Goal: Information Seeking & Learning: Learn about a topic

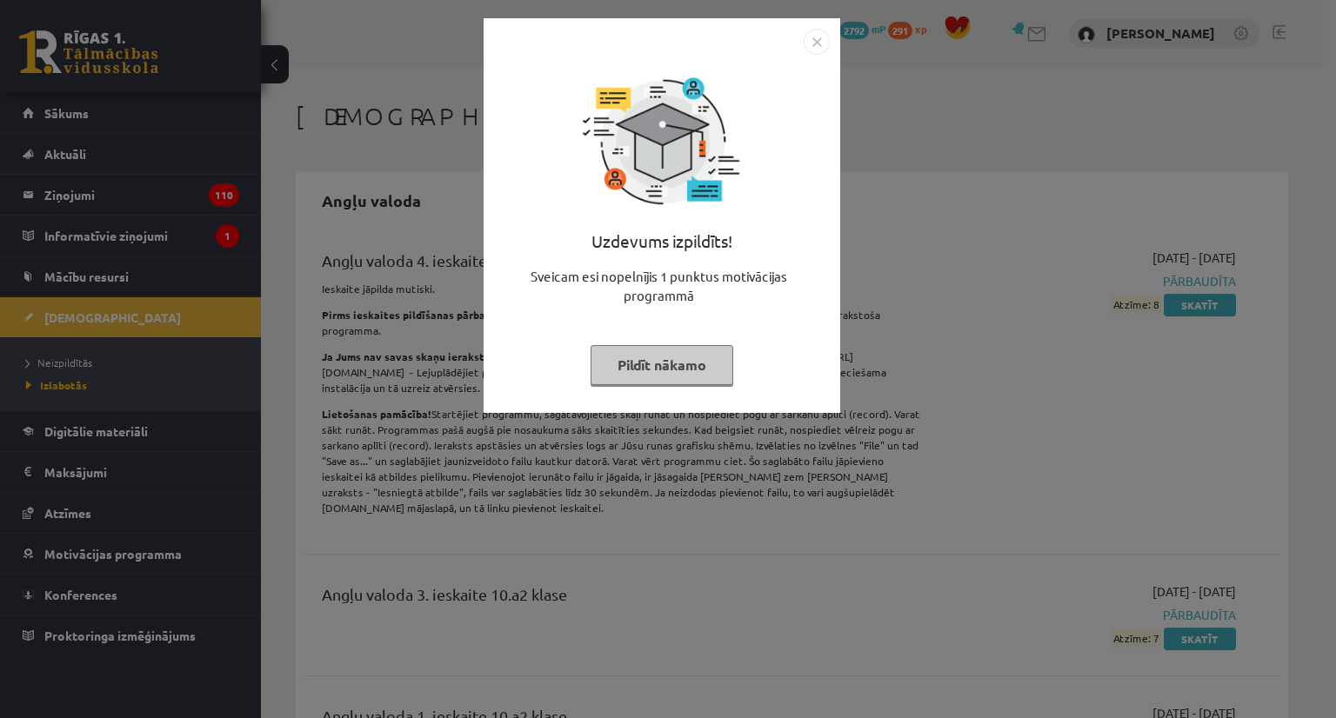
click at [668, 368] on button "Pildīt nākamo" at bounding box center [662, 365] width 143 height 40
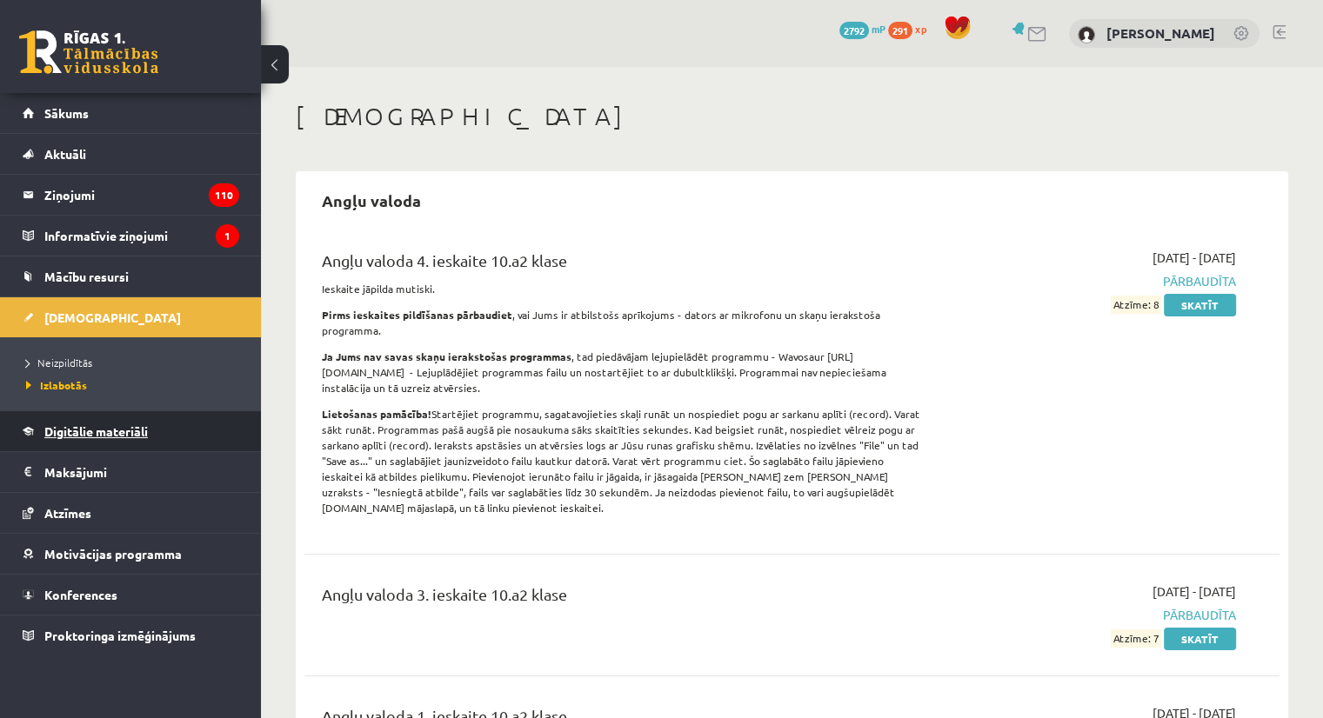
click at [59, 419] on link "Digitālie materiāli" at bounding box center [131, 431] width 217 height 40
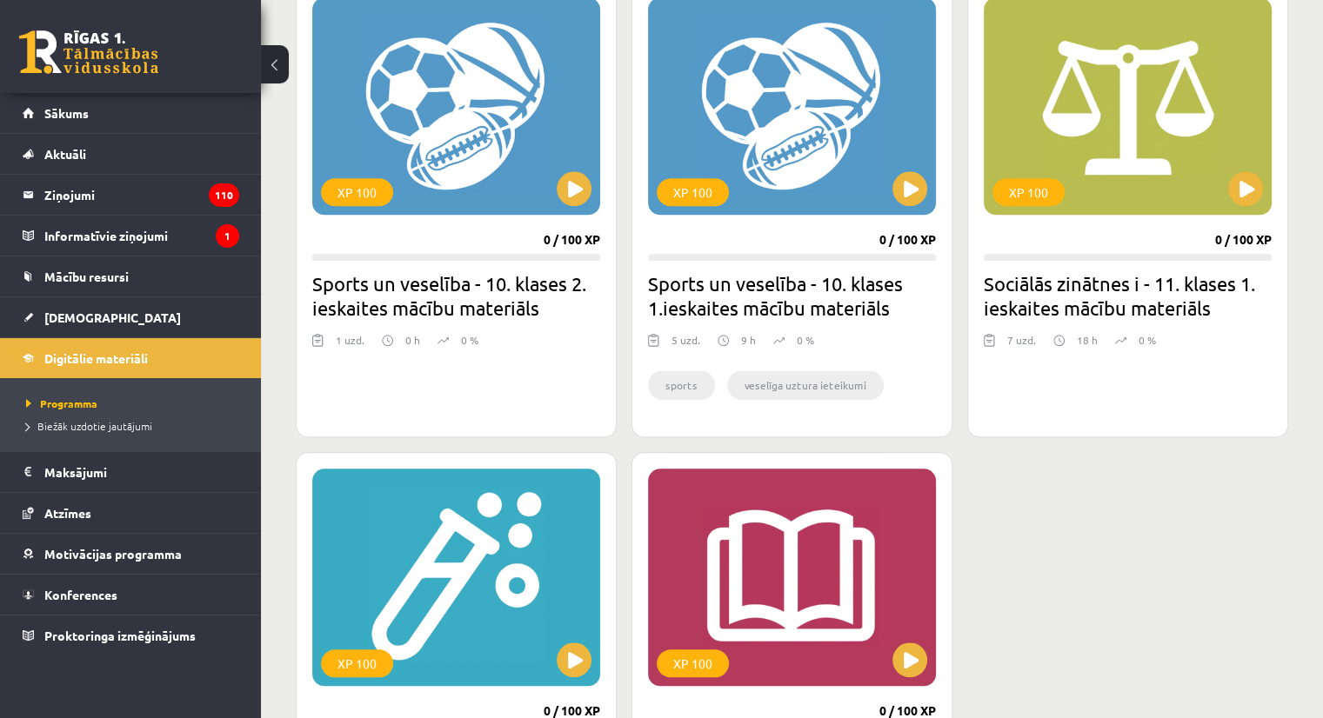
scroll to position [1621, 0]
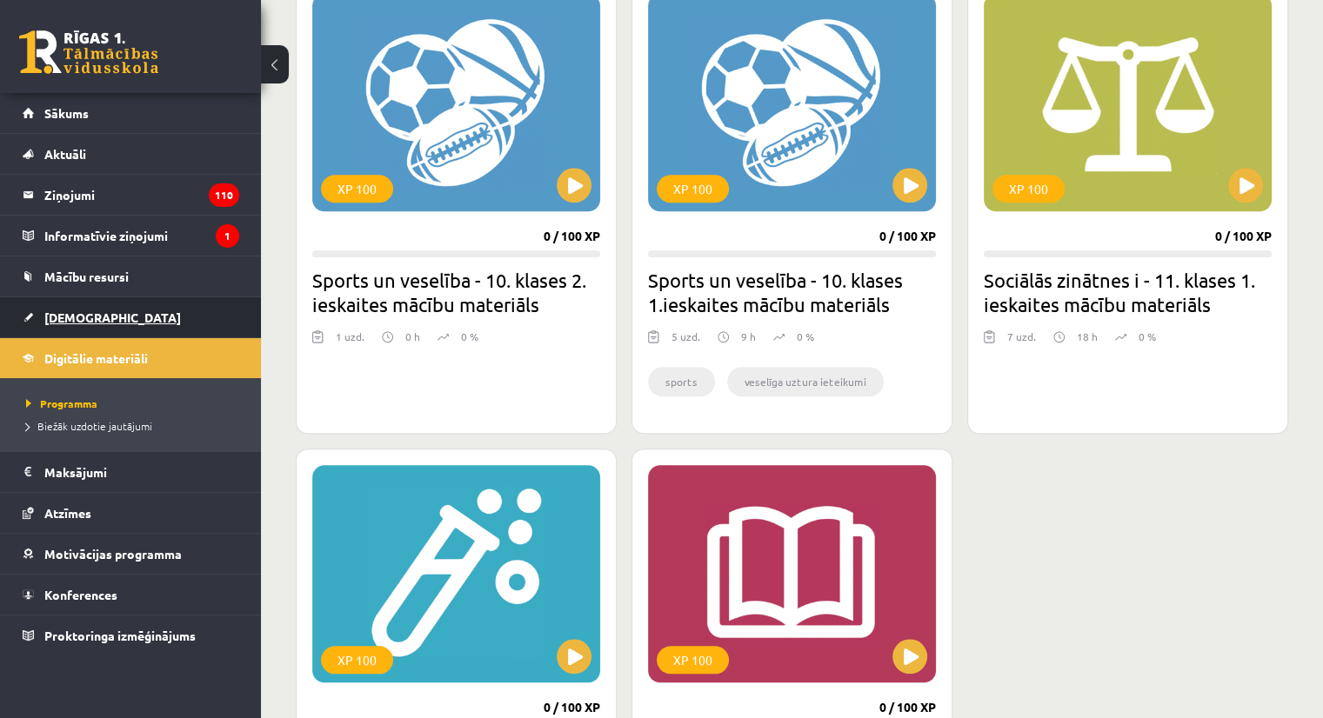
click at [60, 311] on span "[DEMOGRAPHIC_DATA]" at bounding box center [112, 318] width 137 height 16
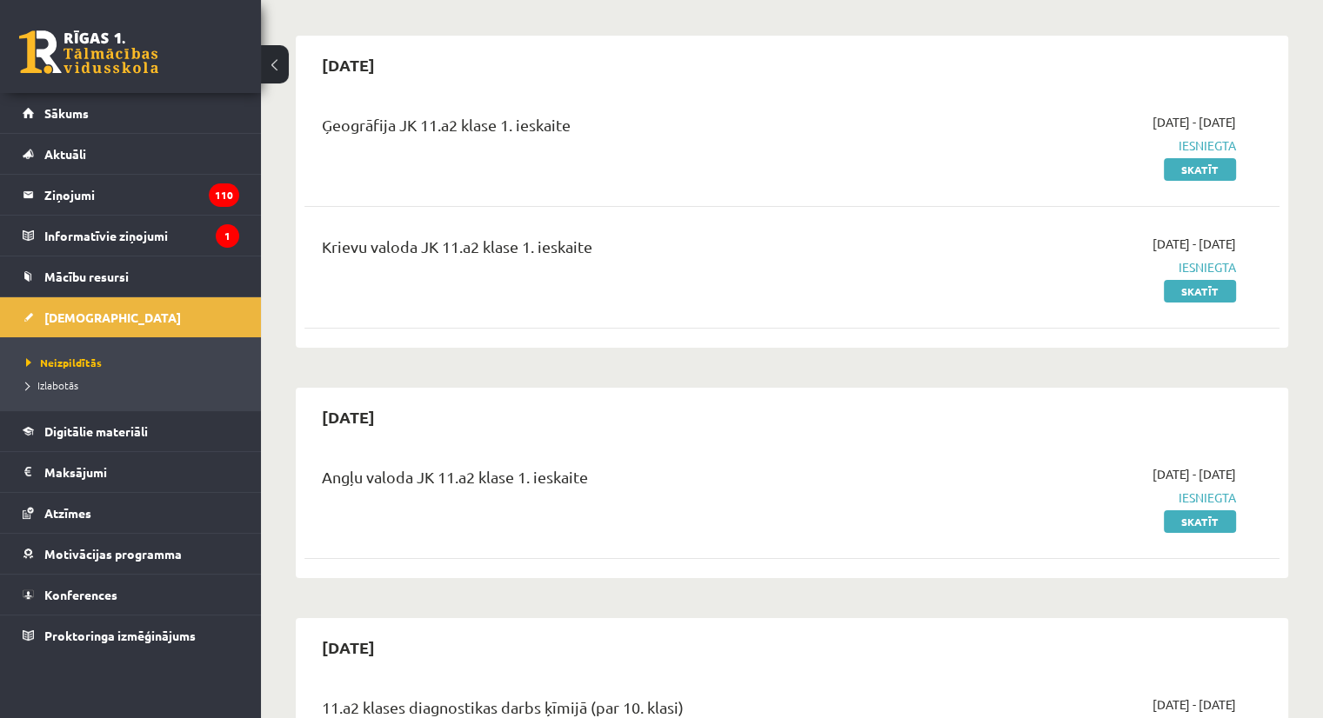
scroll to position [137, 0]
click at [47, 318] on span "[DEMOGRAPHIC_DATA]" at bounding box center [112, 318] width 137 height 16
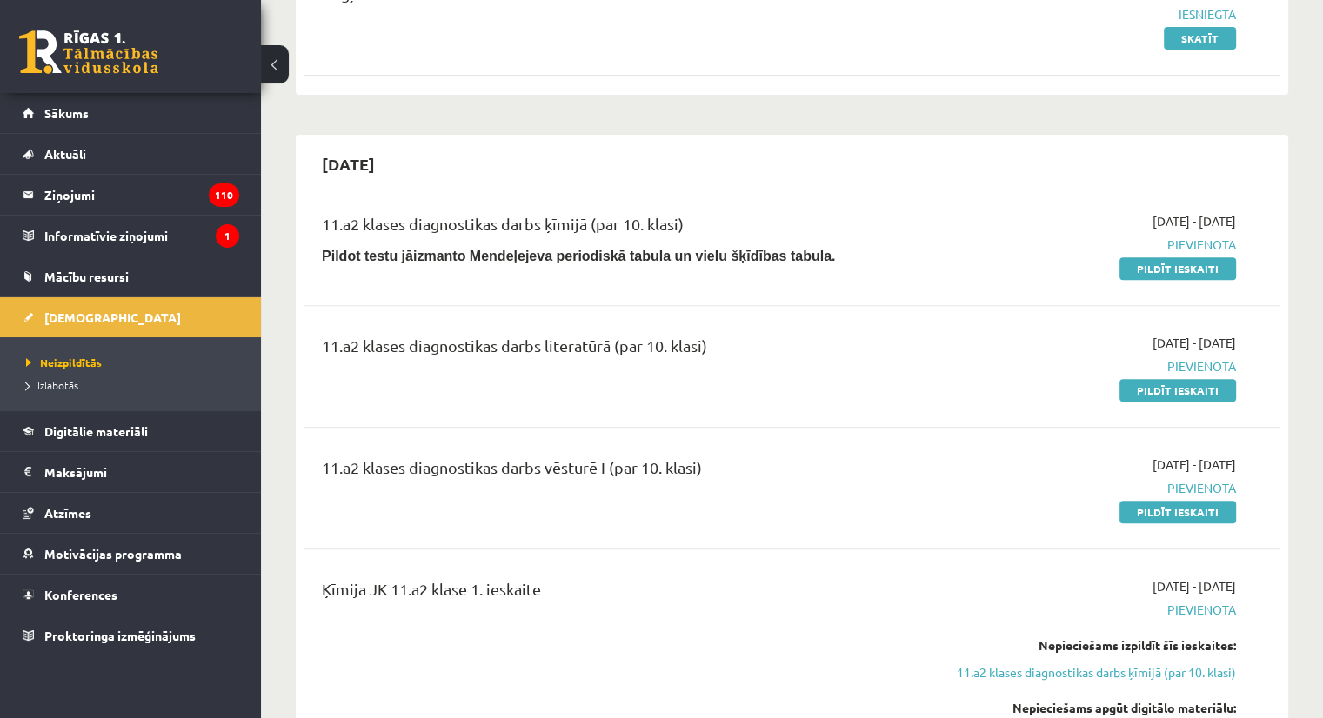
scroll to position [623, 0]
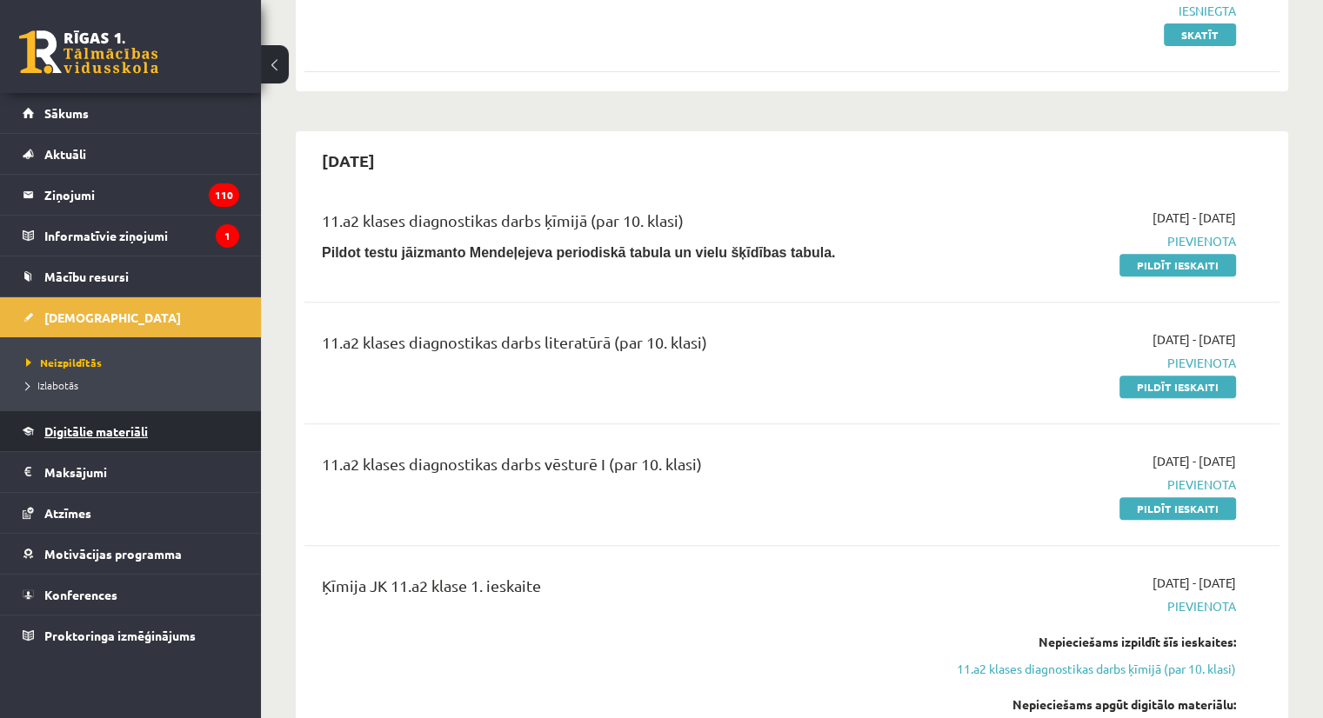
click at [69, 431] on span "Digitālie materiāli" at bounding box center [96, 432] width 104 height 16
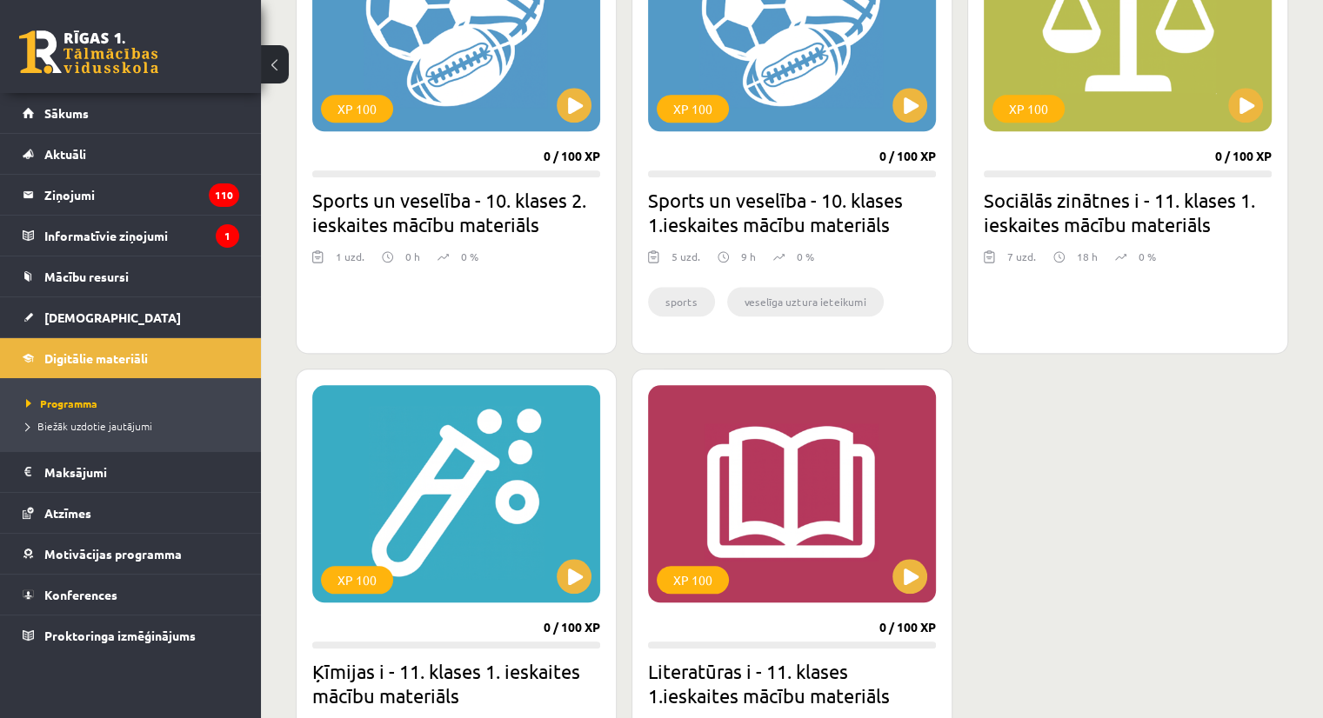
scroll to position [1700, 0]
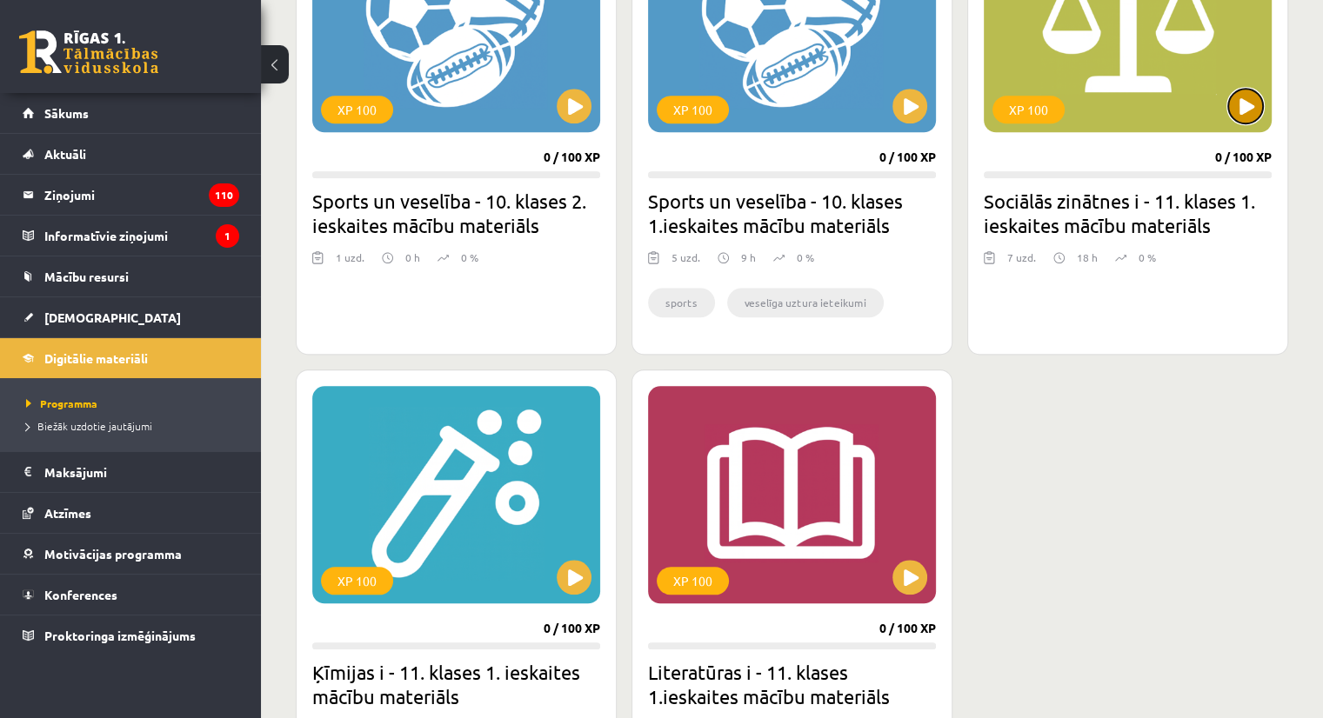
click at [1256, 96] on button at bounding box center [1245, 106] width 35 height 35
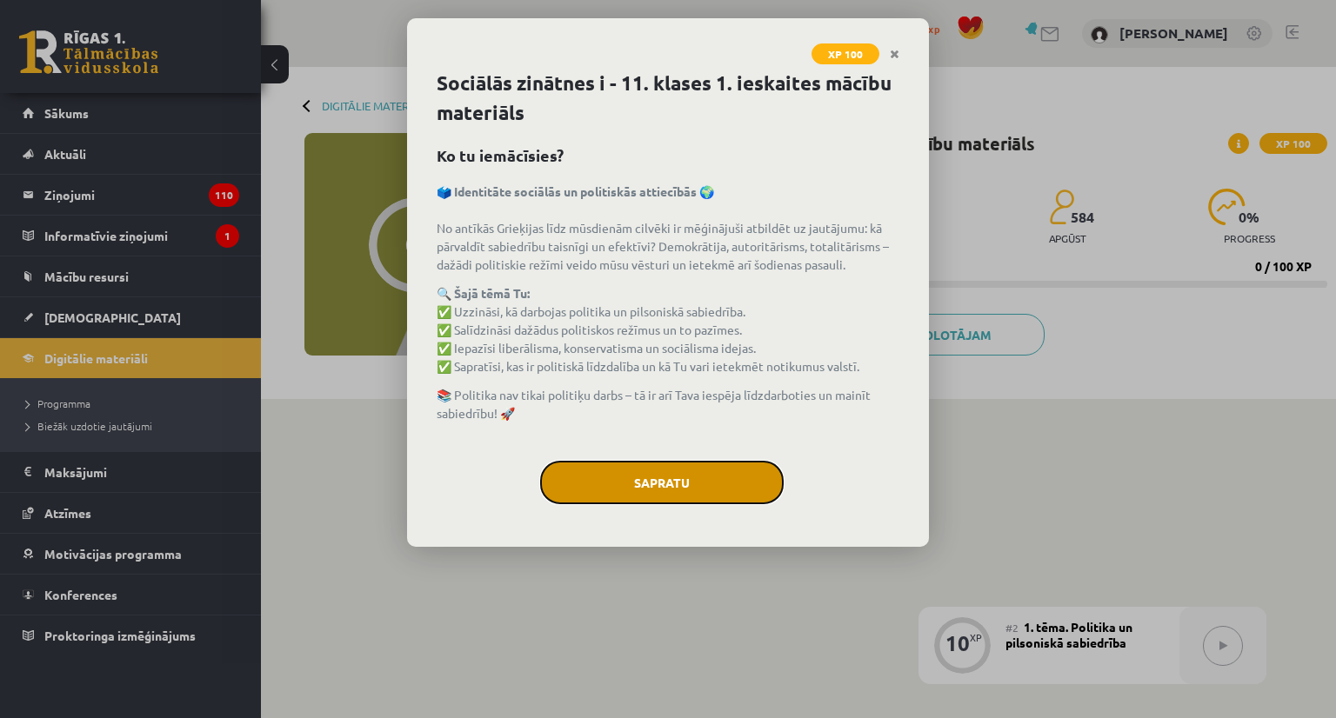
click at [752, 488] on button "Sapratu" at bounding box center [662, 482] width 244 height 43
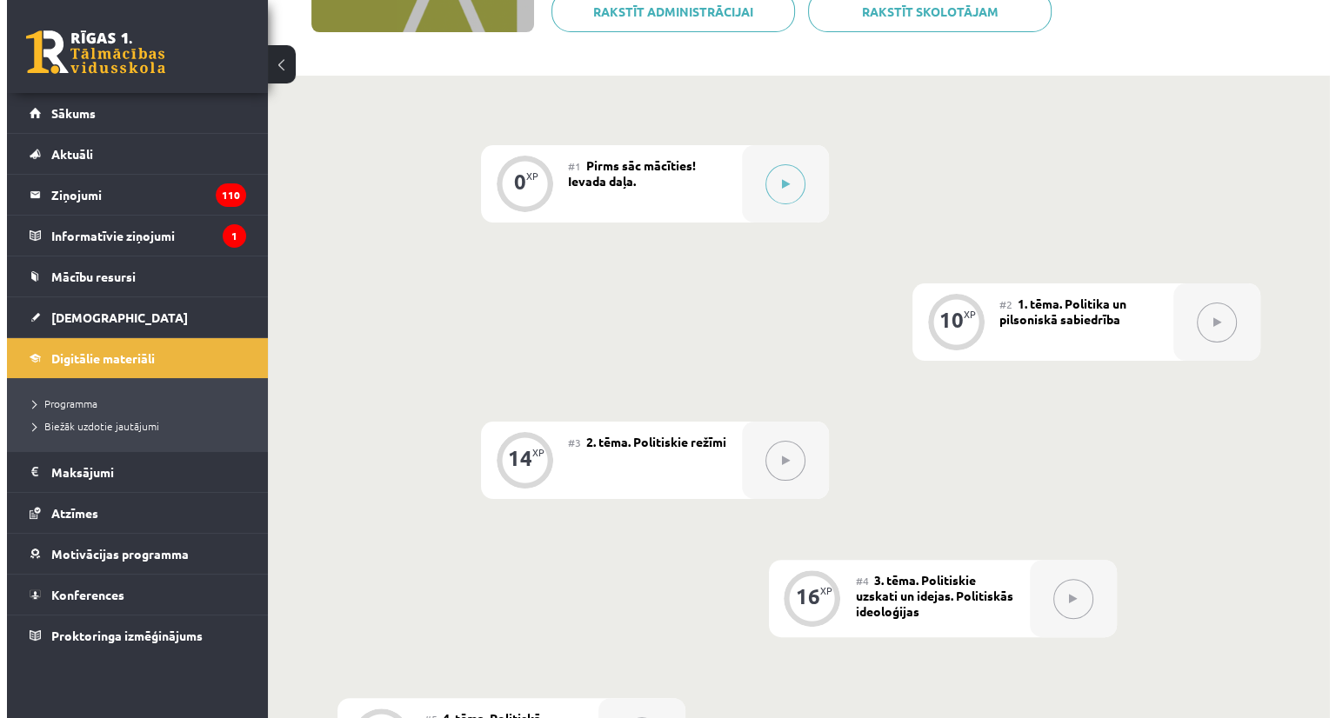
scroll to position [325, 0]
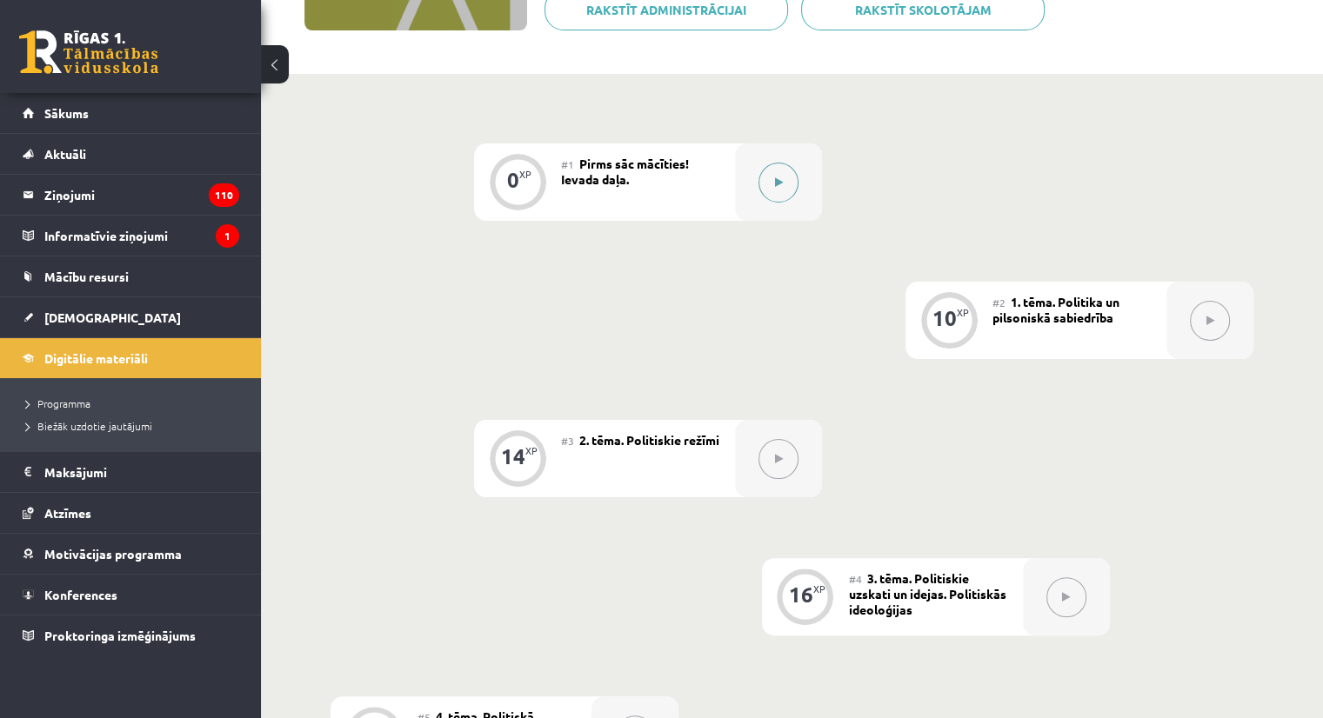
click at [767, 176] on button at bounding box center [778, 183] width 40 height 40
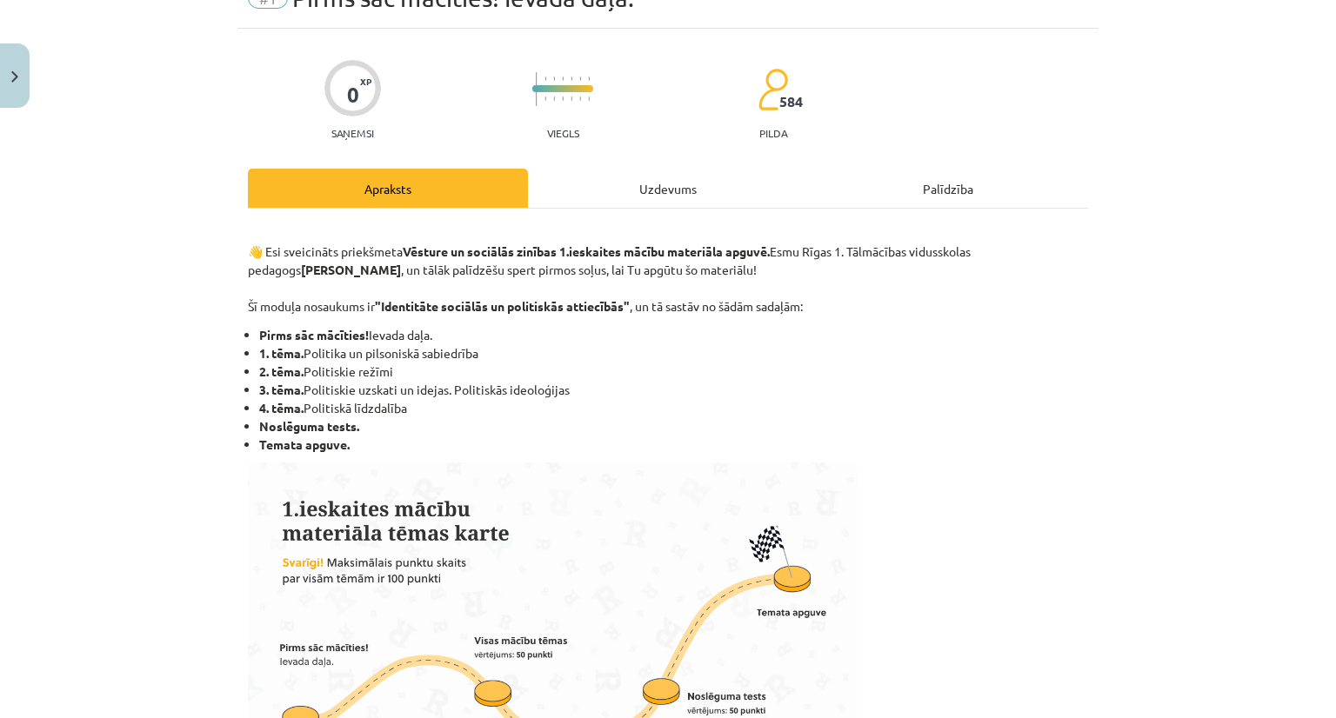
click at [630, 200] on div "Uzdevums" at bounding box center [668, 188] width 280 height 39
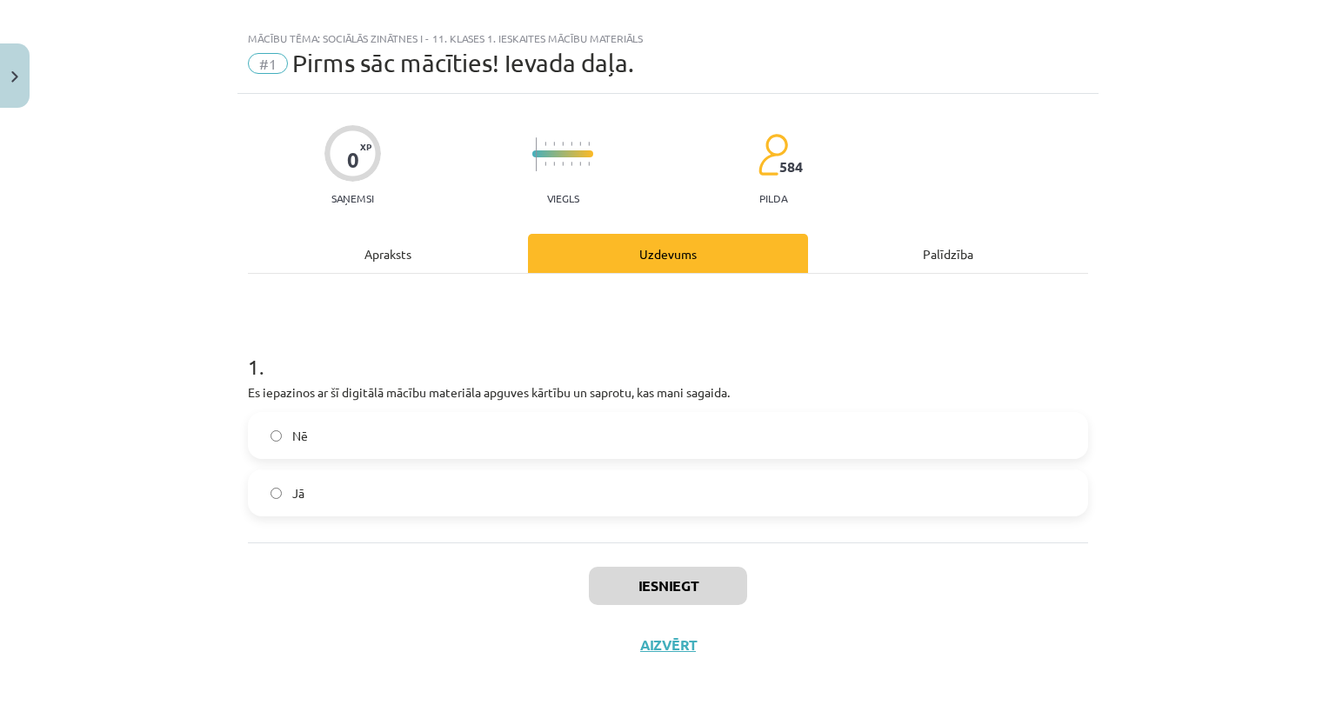
scroll to position [21, 0]
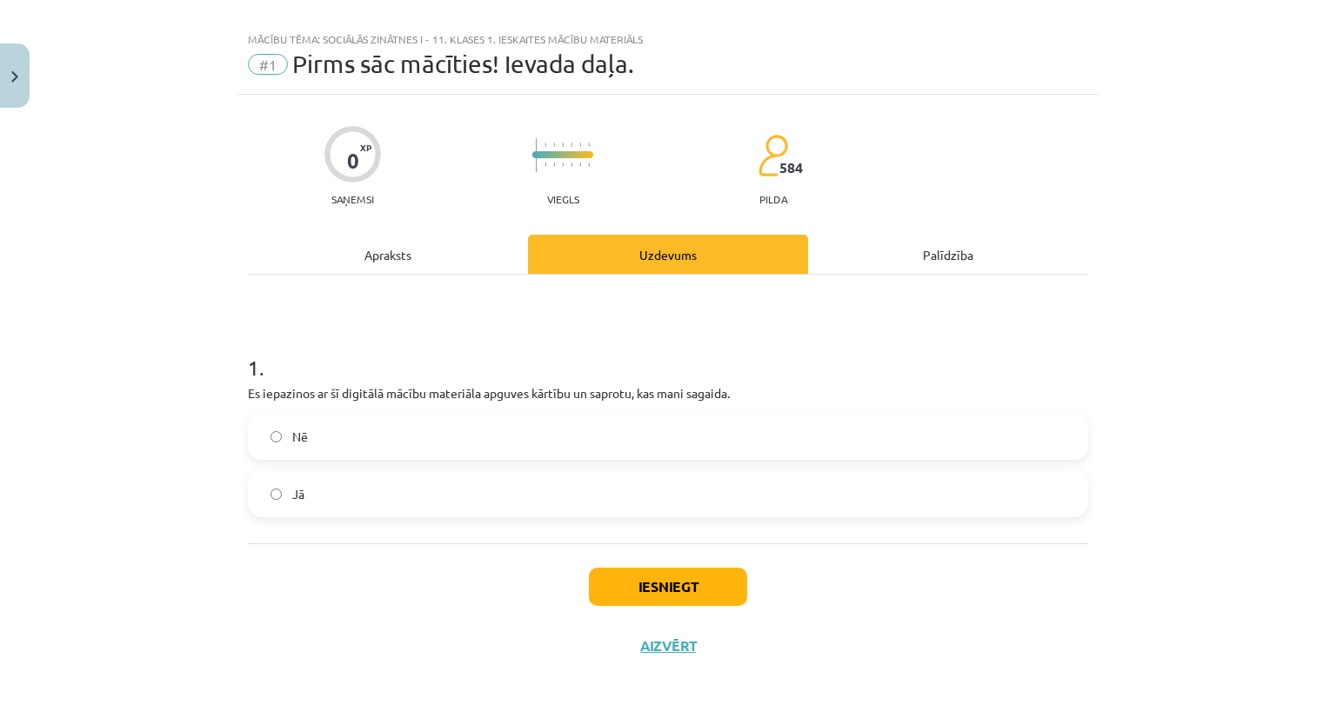
drag, startPoint x: 592, startPoint y: 574, endPoint x: 629, endPoint y: 584, distance: 38.0
click at [612, 584] on div "0 XP Saņemsi Viegls 584 pilda Apraksts Uzdevums Palīdzība 1 . Es iepazinos ar š…" at bounding box center [667, 385] width 861 height 581
click at [644, 587] on button "Iesniegt" at bounding box center [668, 587] width 158 height 38
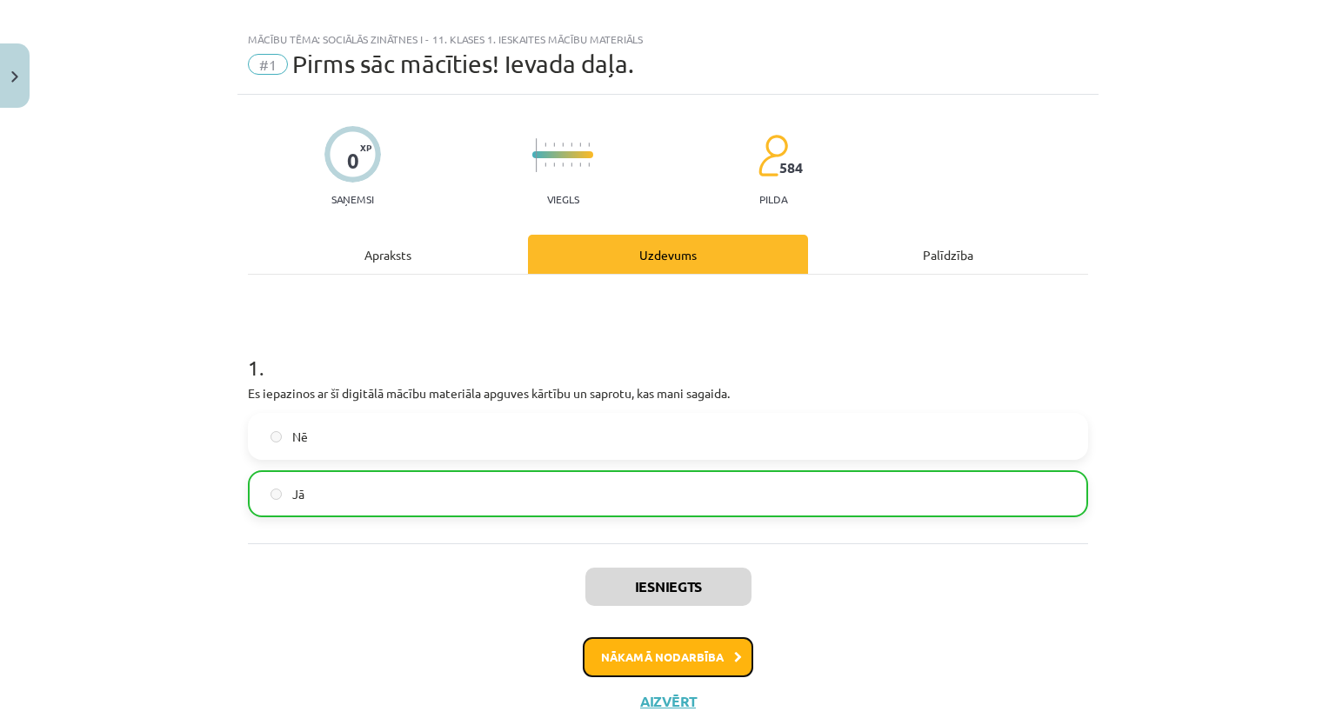
click at [673, 651] on button "Nākamā nodarbība" at bounding box center [668, 658] width 170 height 40
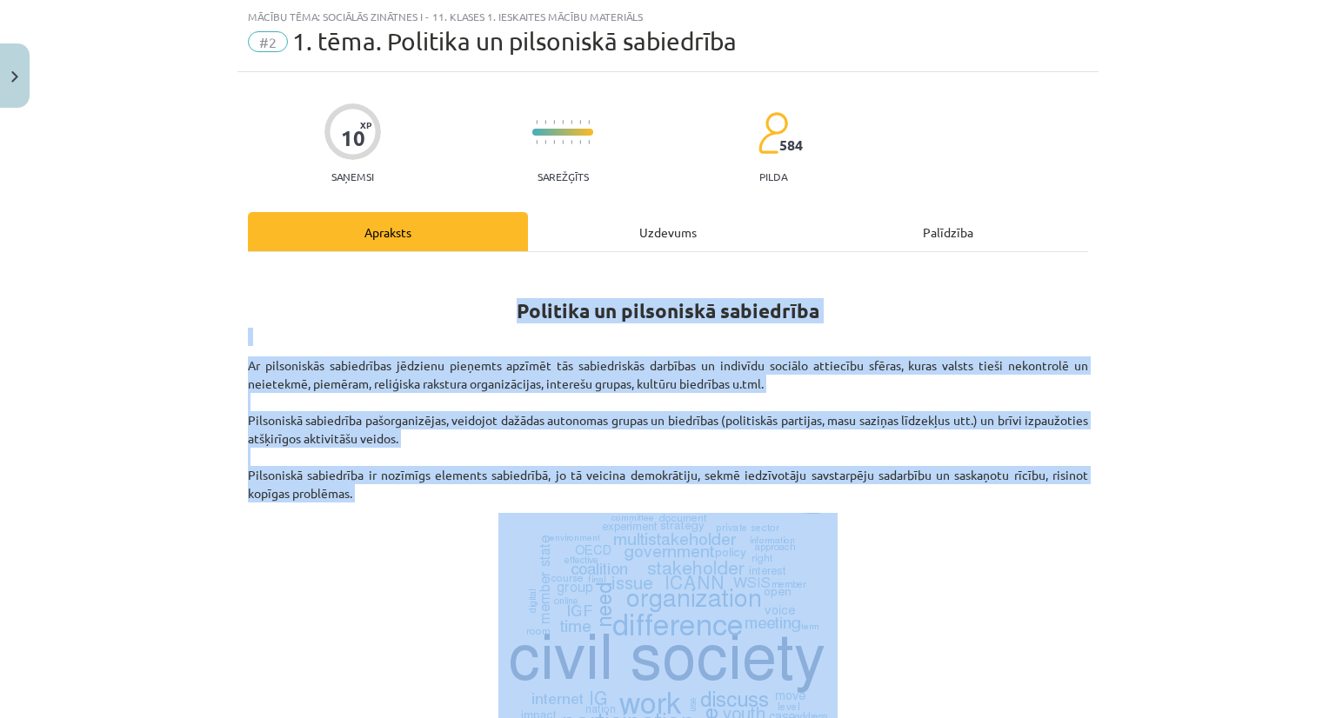
click at [179, 529] on div "Mācību tēma: Sociālās zinātnes i - 11. klases 1. ieskaites mācību materiāls #2 …" at bounding box center [668, 359] width 1336 height 718
click at [195, 444] on div "Mācību tēma: Sociālās zinātnes i - 11. klases 1. ieskaites mācību materiāls #2 …" at bounding box center [668, 359] width 1336 height 718
click at [278, 429] on p "Ar pilsoniskās sabiedrības jēdzienu pieņemts apzīmēt tās sabiedriskās darbības …" at bounding box center [668, 430] width 840 height 146
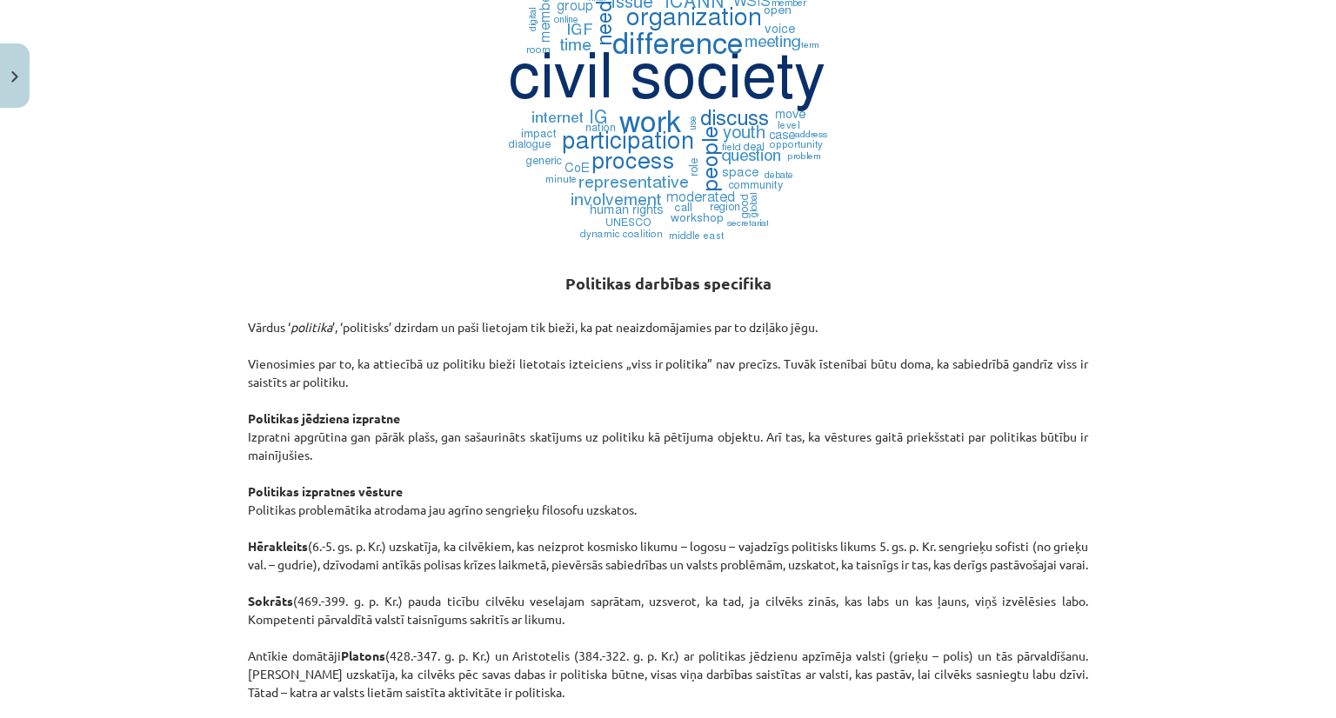
scroll to position [652, 0]
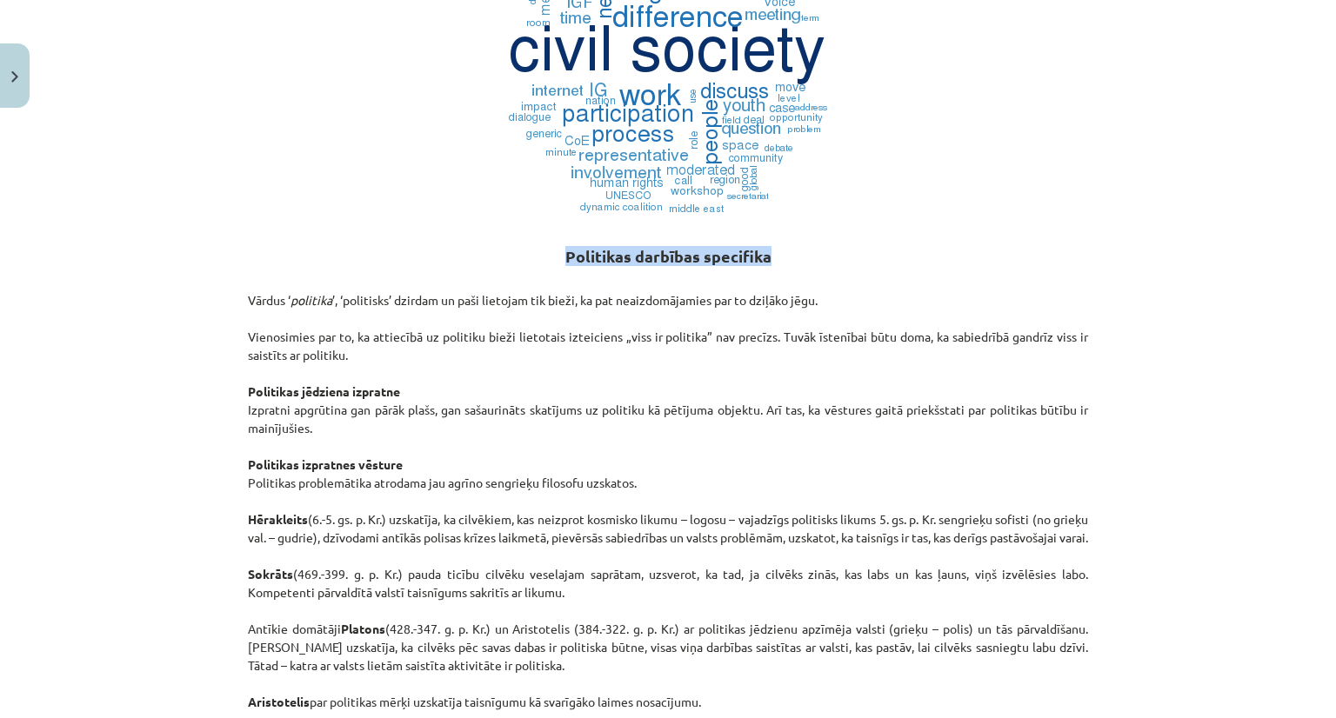
drag, startPoint x: 564, startPoint y: 249, endPoint x: 789, endPoint y: 257, distance: 225.4
click at [789, 257] on h2 "Politikas darbības specifika" at bounding box center [668, 246] width 840 height 43
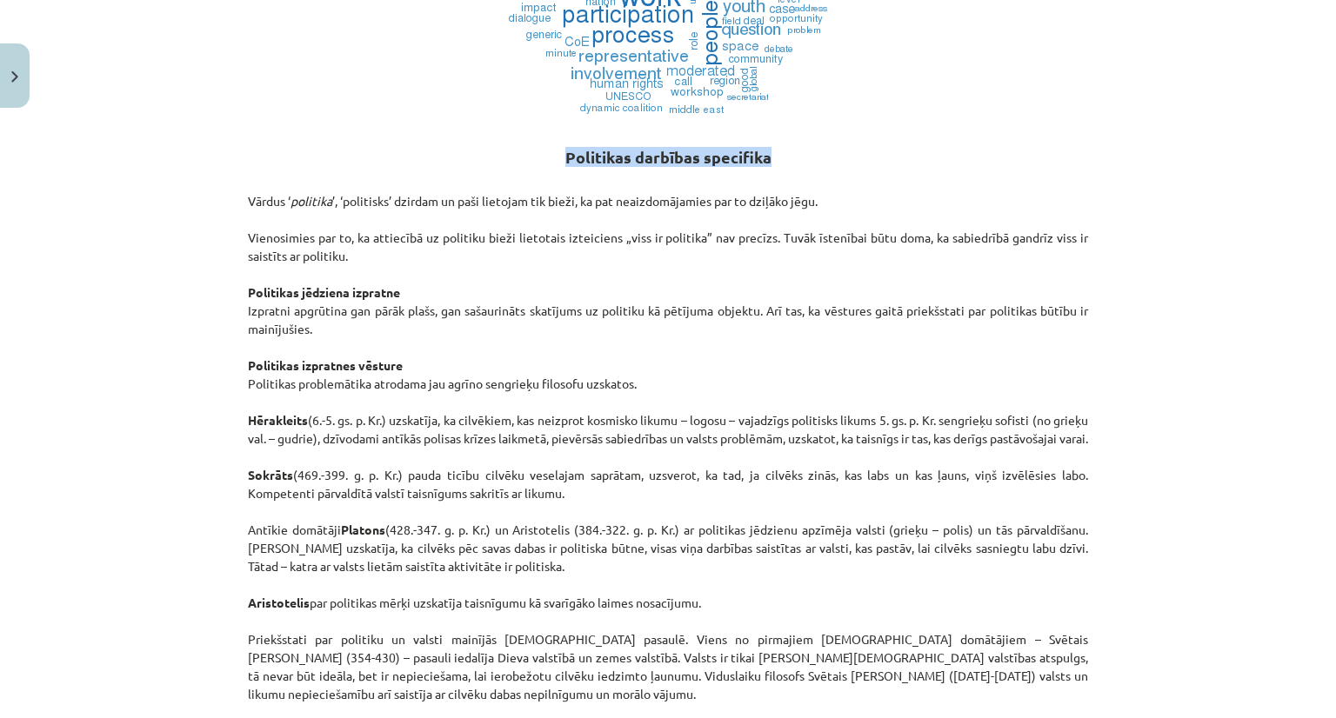
scroll to position [826, 0]
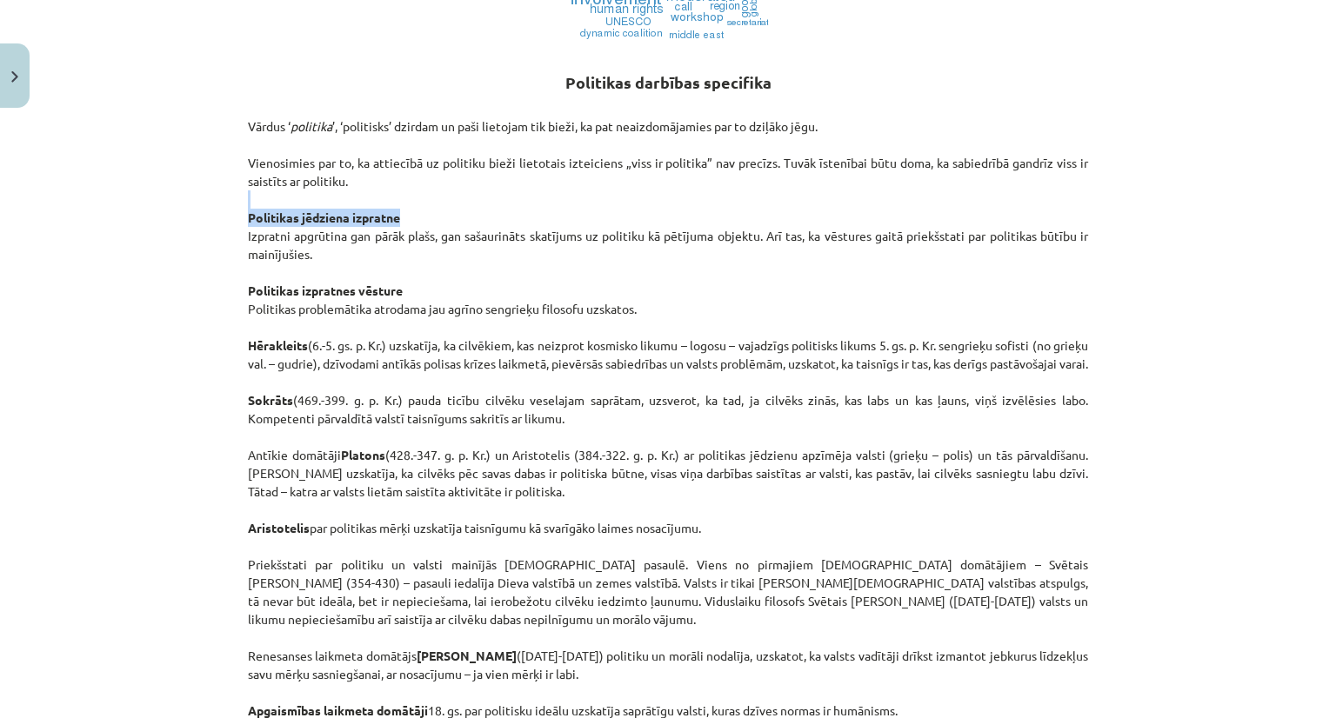
drag, startPoint x: 239, startPoint y: 205, endPoint x: 417, endPoint y: 214, distance: 178.5
click at [259, 230] on p "Vārdus ‘ politika ’, ‘politisks’ dzirdam un paši lietojam tik bieži, ka pat nea…" at bounding box center [668, 464] width 840 height 731
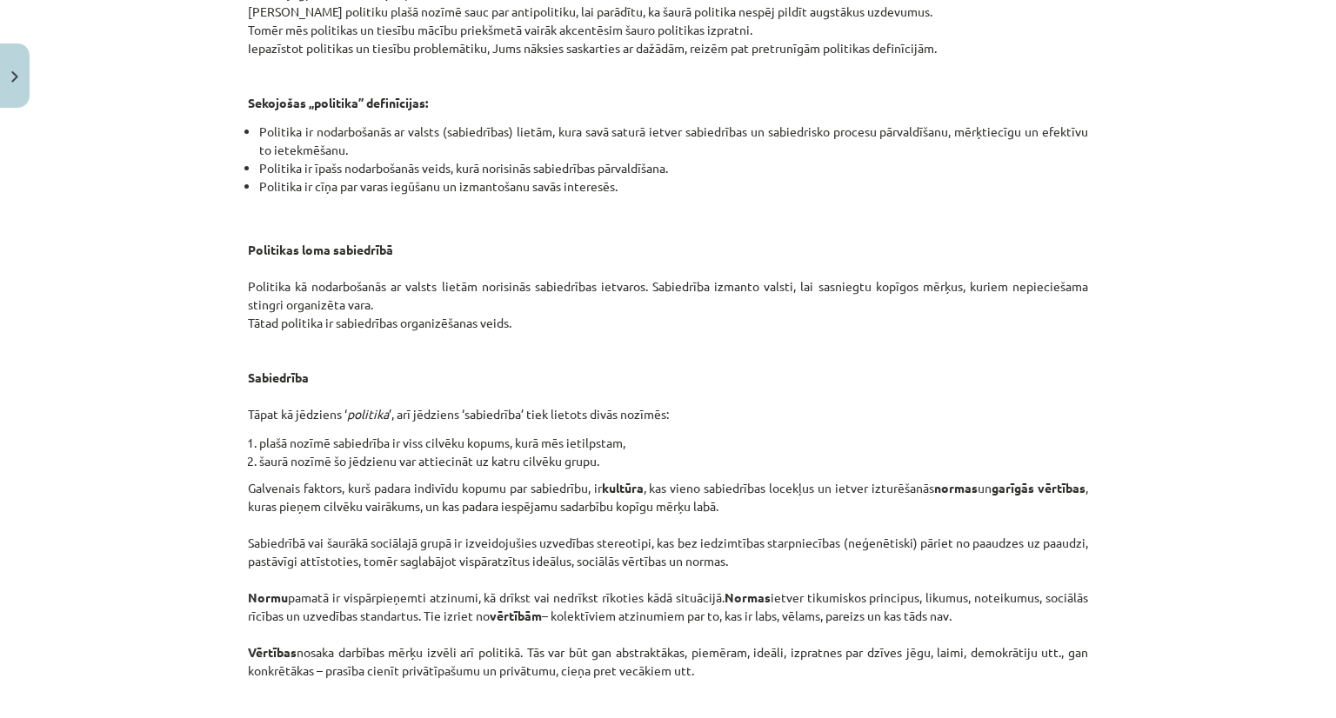
scroll to position [2639, 0]
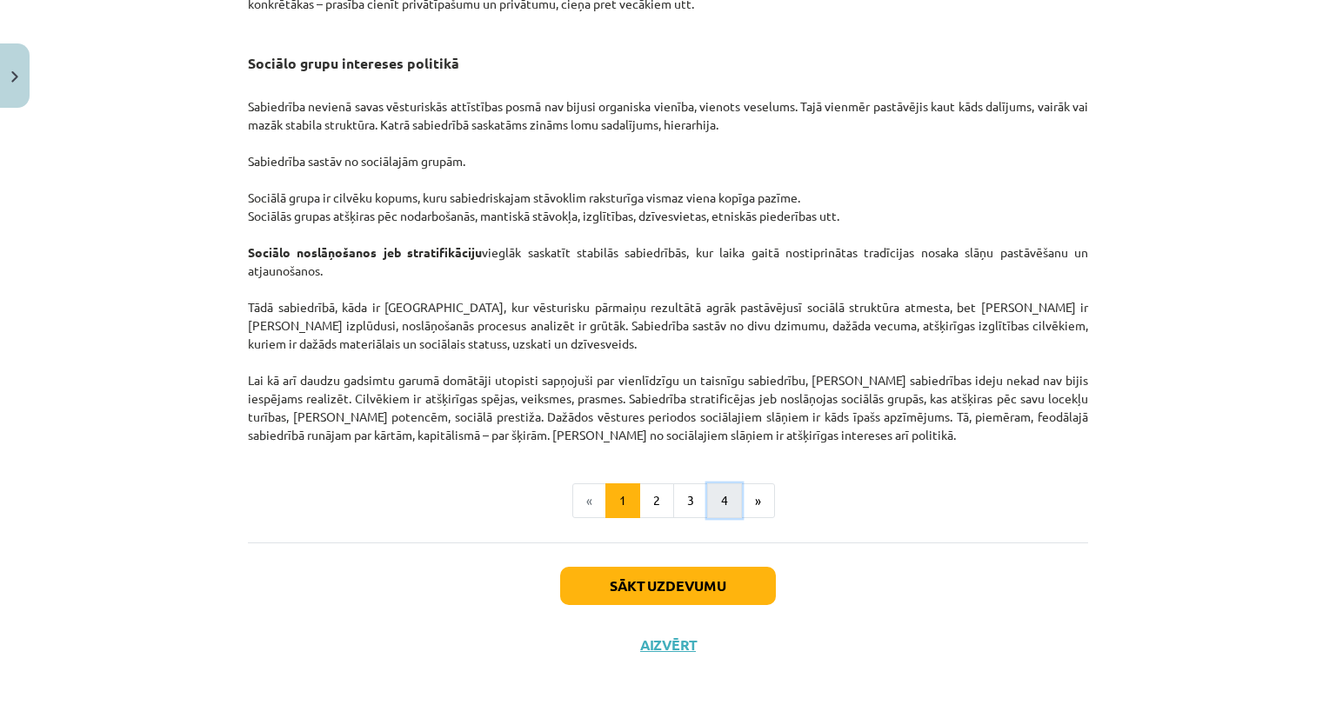
click at [724, 504] on button "4" at bounding box center [724, 501] width 35 height 35
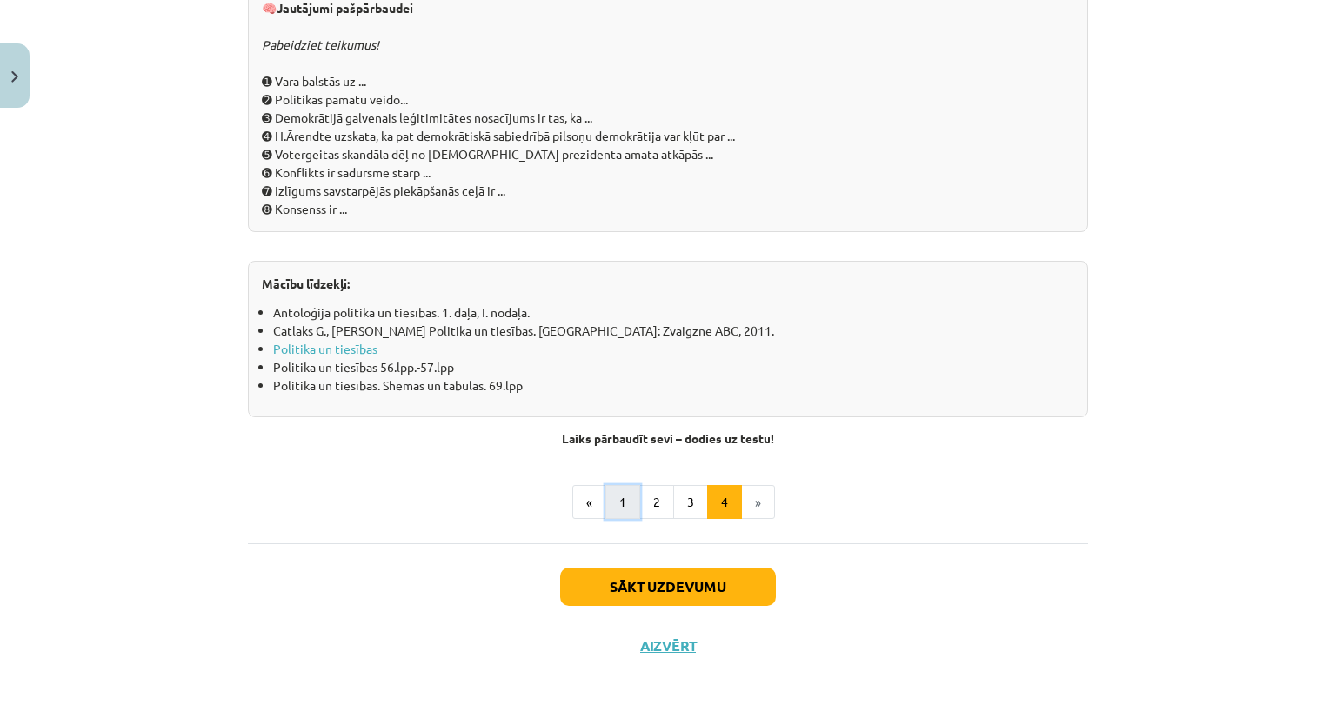
click at [621, 507] on button "1" at bounding box center [622, 502] width 35 height 35
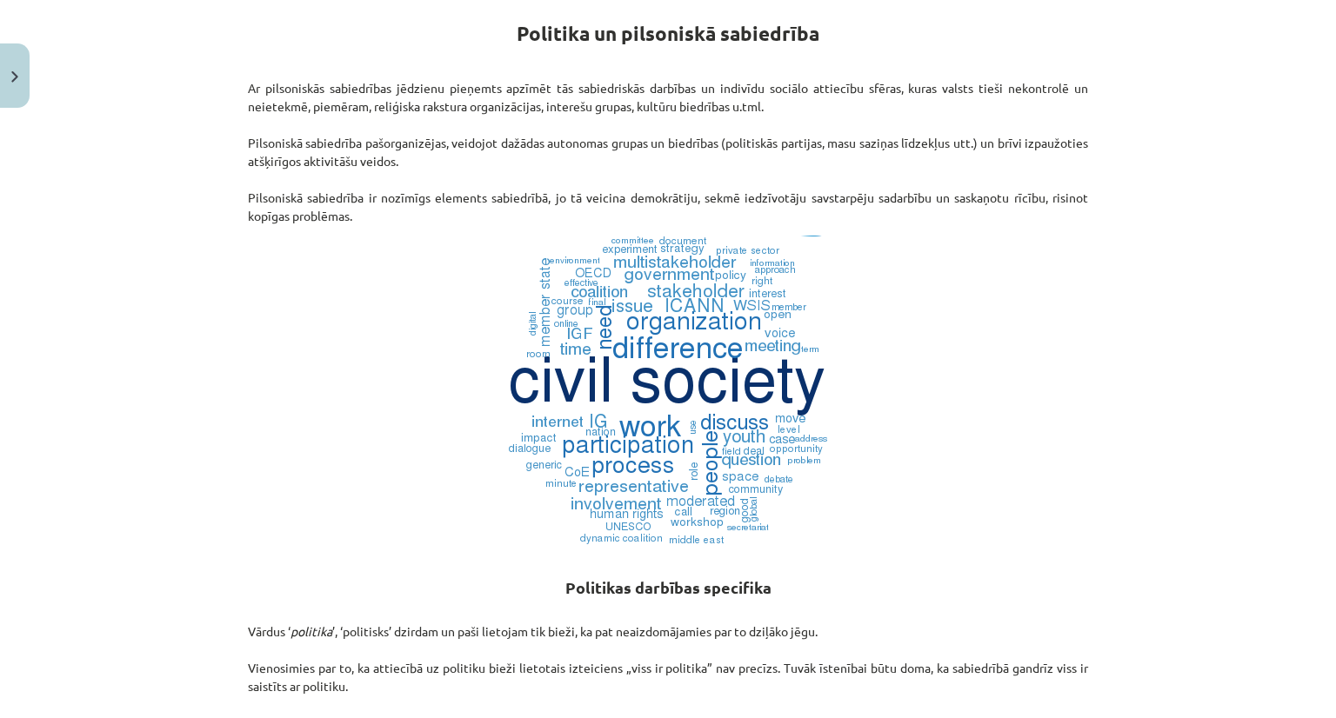
scroll to position [311, 0]
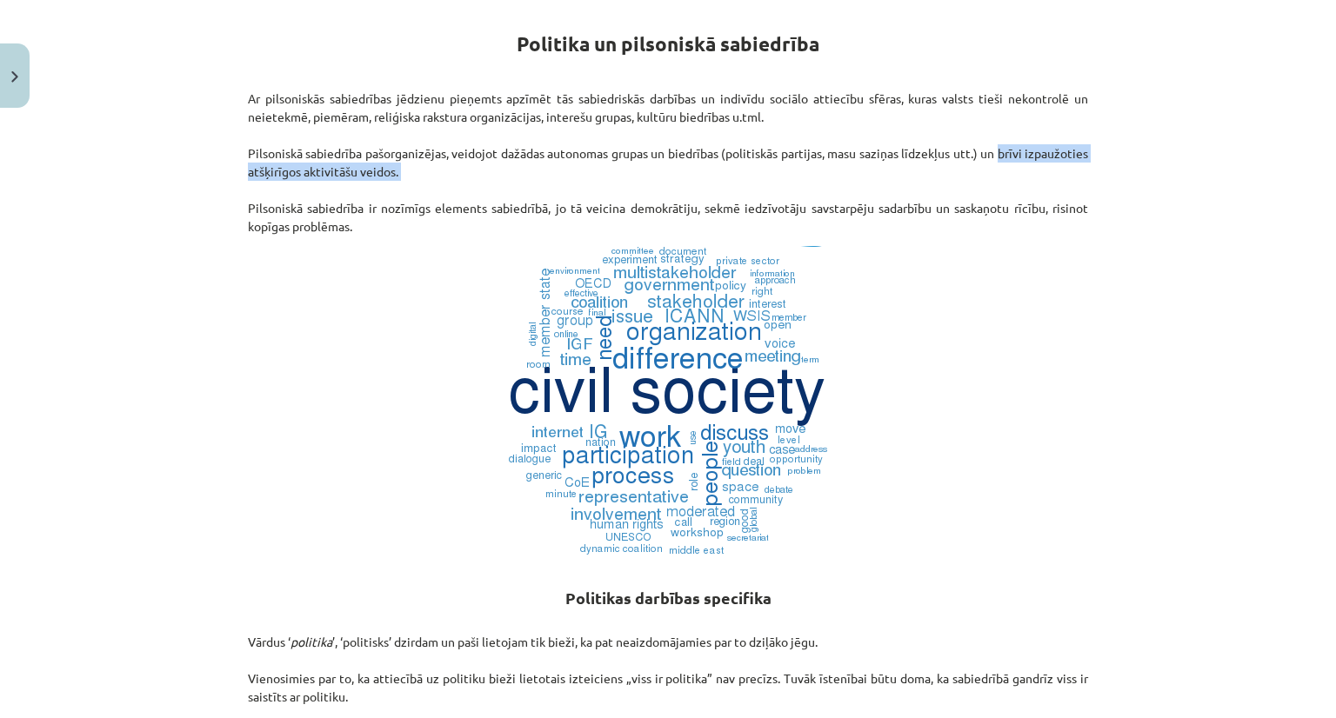
click at [943, 184] on p "Ar pilsoniskās sabiedrības jēdzienu pieņemts apzīmēt tās sabiedriskās darbības …" at bounding box center [668, 163] width 840 height 146
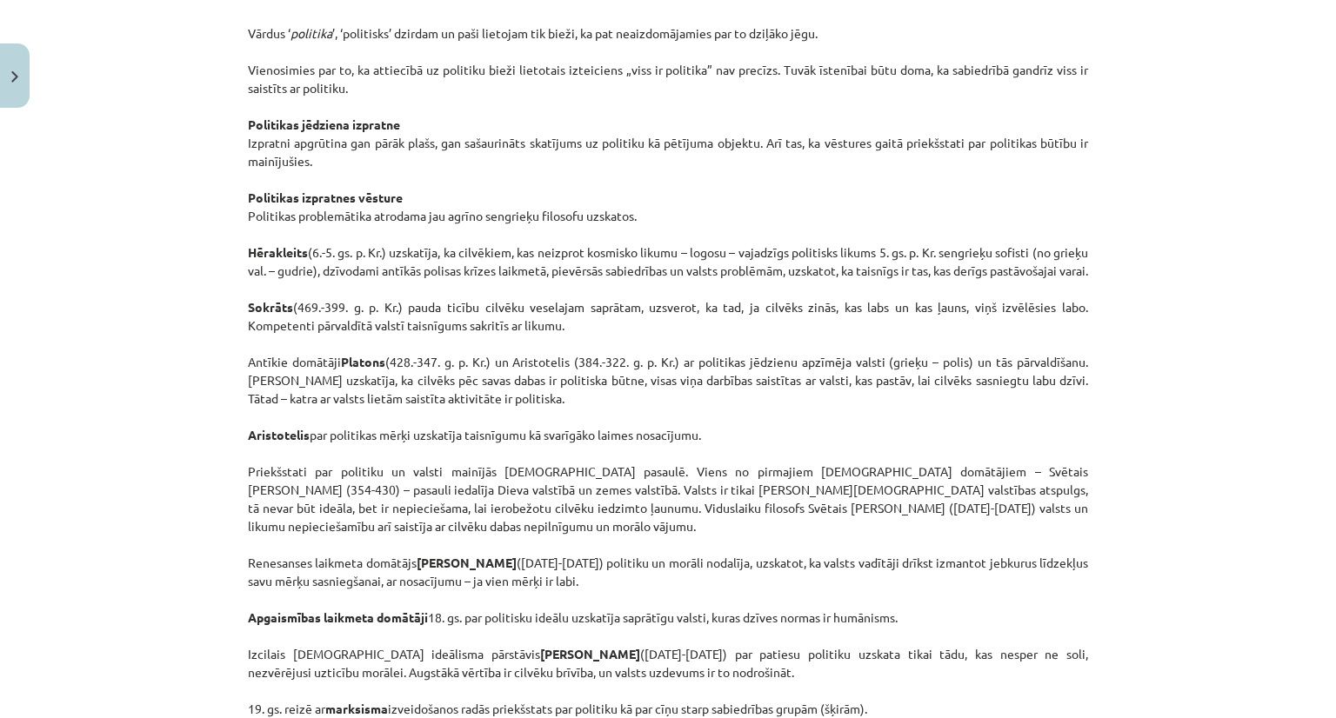
click at [938, 190] on p "Vārdus ‘ politika ’, ‘politisks’ dzirdam un paši lietojam tik bieži, ka pat nea…" at bounding box center [668, 371] width 840 height 731
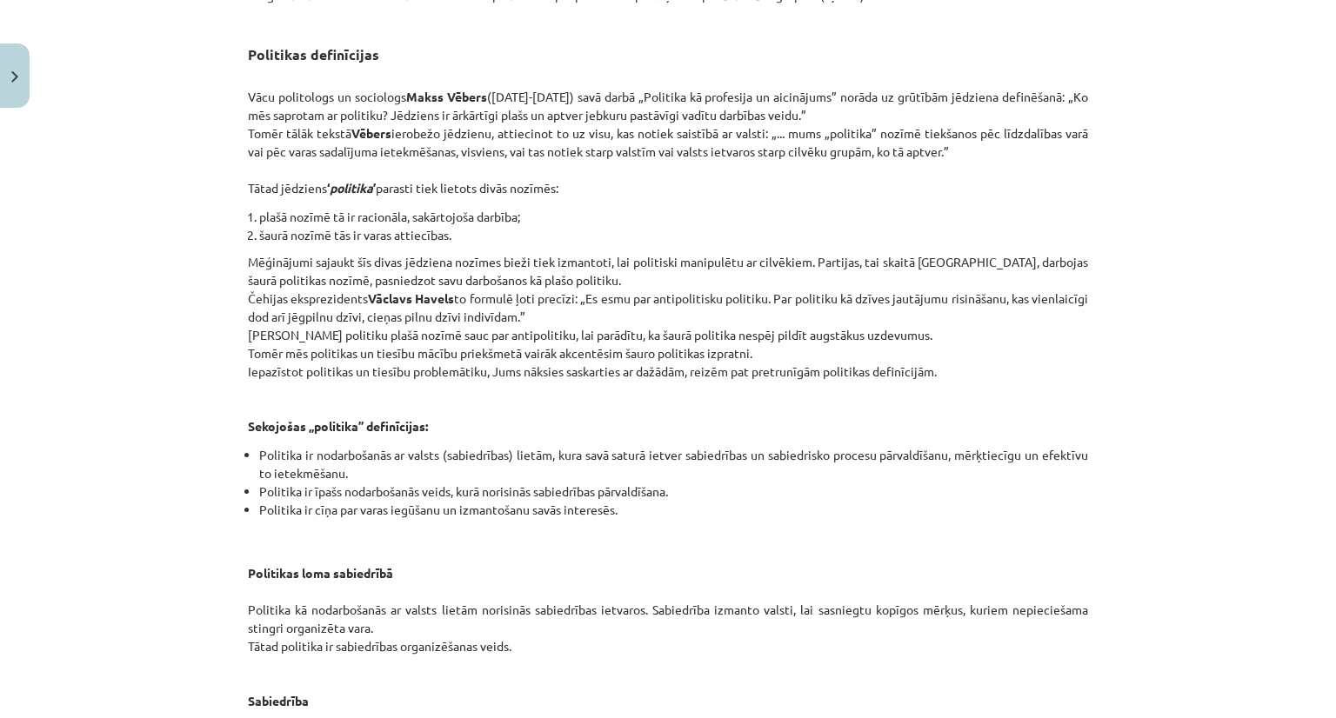
scroll to position [1579, 0]
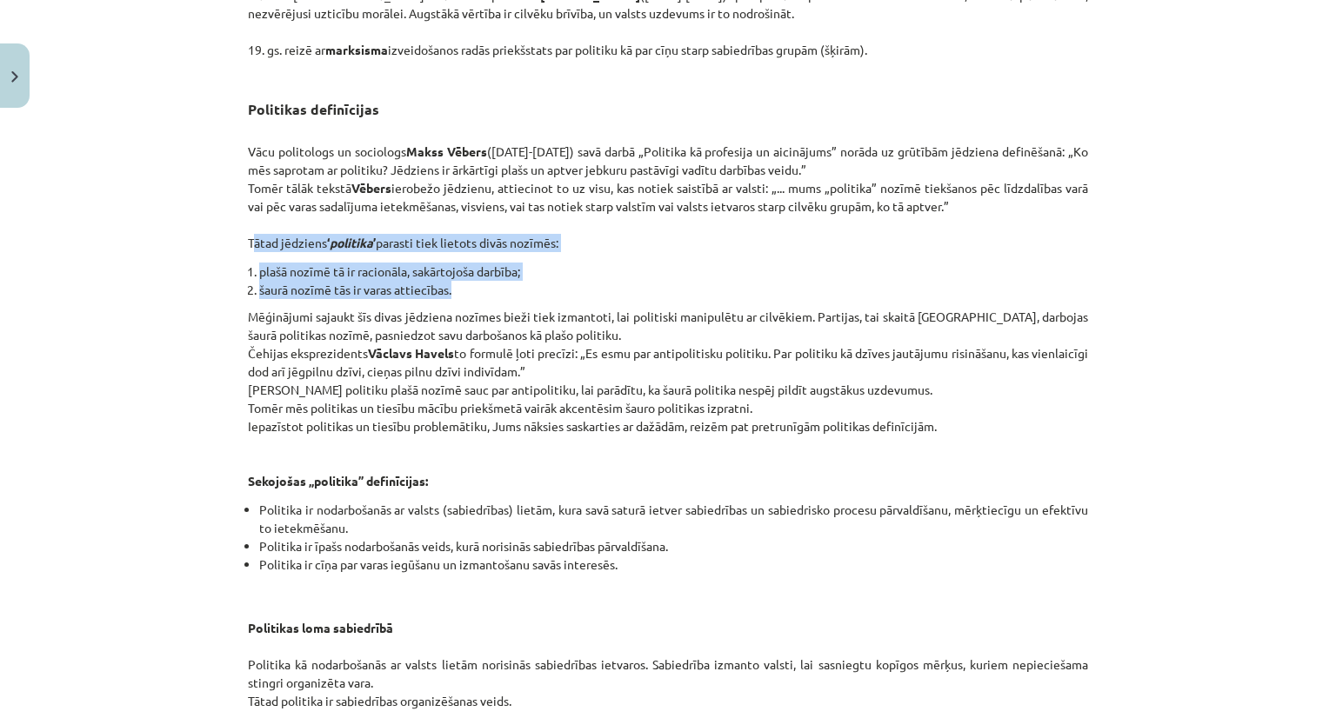
drag, startPoint x: 231, startPoint y: 254, endPoint x: 486, endPoint y: 308, distance: 260.5
click at [486, 308] on div "10 XP Saņemsi Sarežģīts 584 pilda Apraksts Uzdevums Palīdzība Politika un pilso…" at bounding box center [667, 128] width 861 height 3183
copy div "Tātad jēdziens ‘ politika ’ parasti tiek lietots divās nozīmēs: plašā nozīmē tā…"
